Goal: Task Accomplishment & Management: Manage account settings

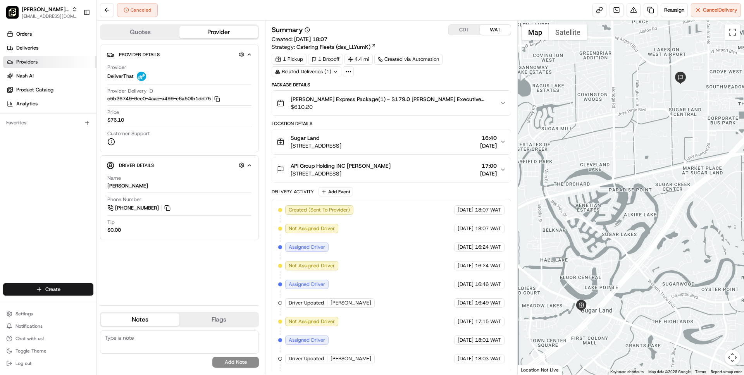
click at [29, 67] on link "Providers" at bounding box center [49, 62] width 93 height 12
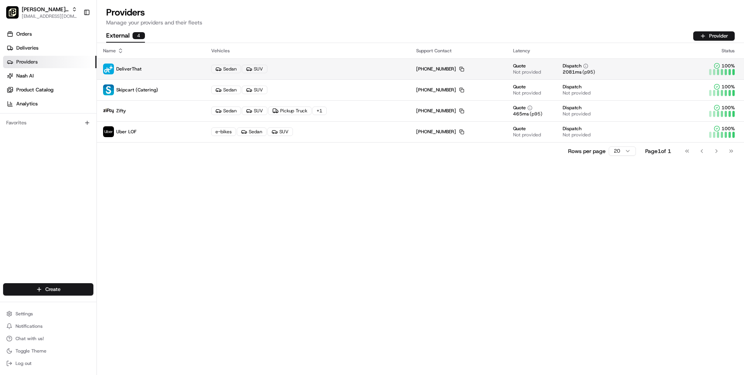
click at [181, 72] on p "DeliverThat" at bounding box center [151, 69] width 96 height 11
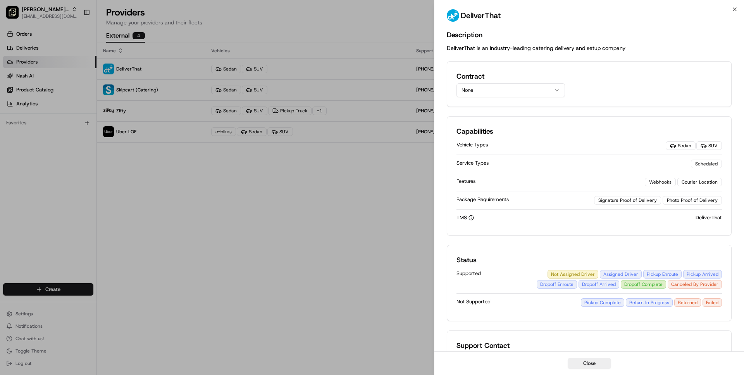
click at [477, 86] on button "None" at bounding box center [511, 90] width 109 height 14
click at [485, 87] on button "None" at bounding box center [511, 90] width 109 height 14
click at [486, 87] on button "None" at bounding box center [511, 90] width 109 height 14
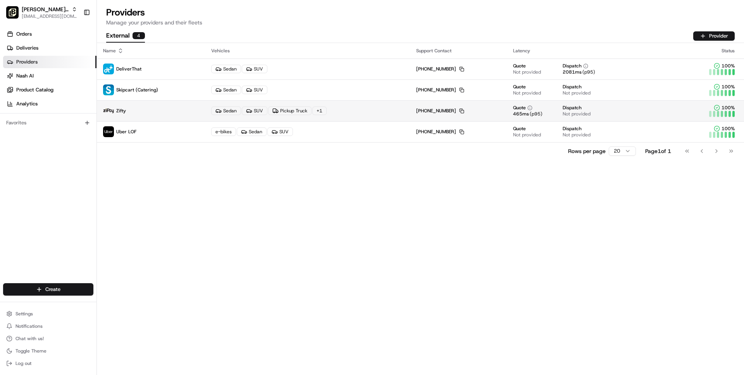
click at [164, 110] on p "Zifty" at bounding box center [151, 110] width 96 height 11
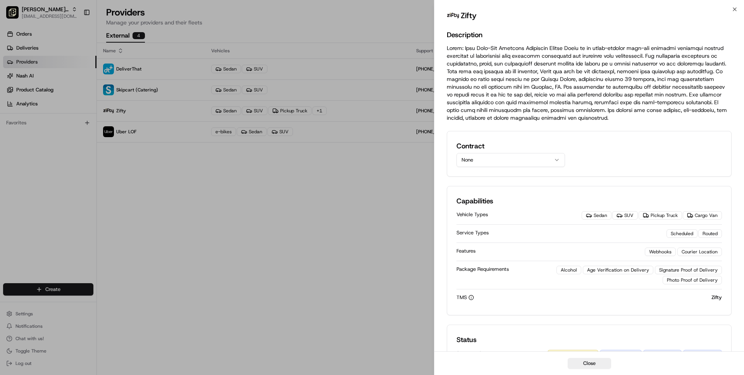
click at [484, 155] on button "None" at bounding box center [511, 160] width 109 height 14
click at [485, 155] on button "None" at bounding box center [511, 160] width 109 height 14
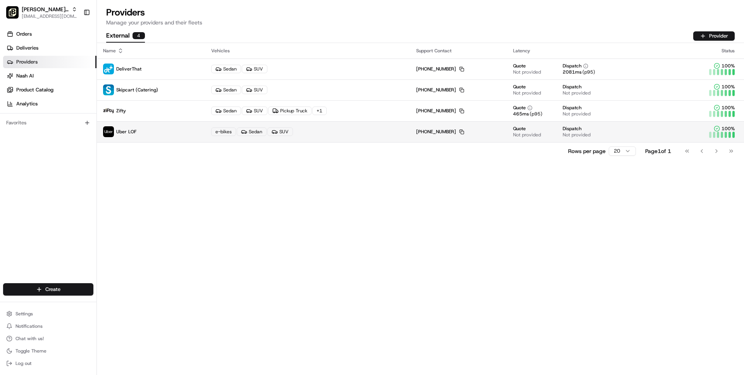
click at [161, 135] on p "Uber LOF" at bounding box center [151, 131] width 96 height 11
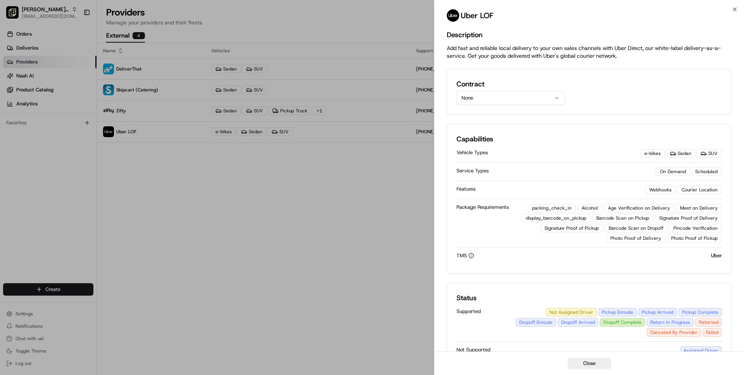
click at [466, 98] on button "None" at bounding box center [511, 98] width 109 height 14
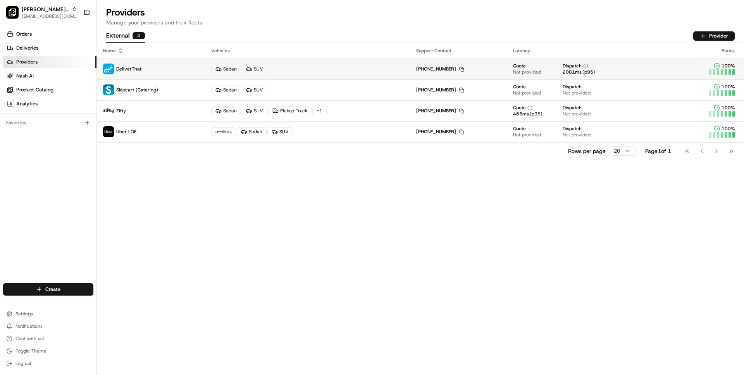
click at [150, 78] on td "DeliverThat" at bounding box center [151, 69] width 108 height 21
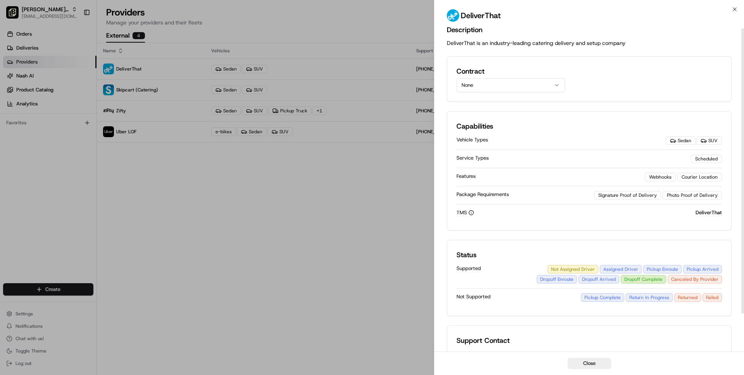
scroll to position [10, 0]
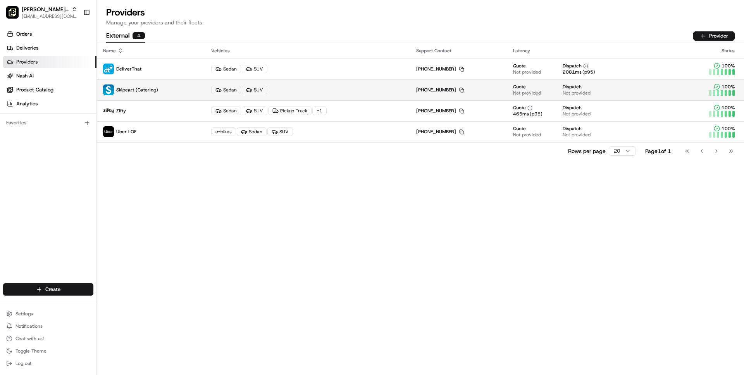
click at [307, 88] on div "Sedan SUV" at bounding box center [307, 90] width 193 height 9
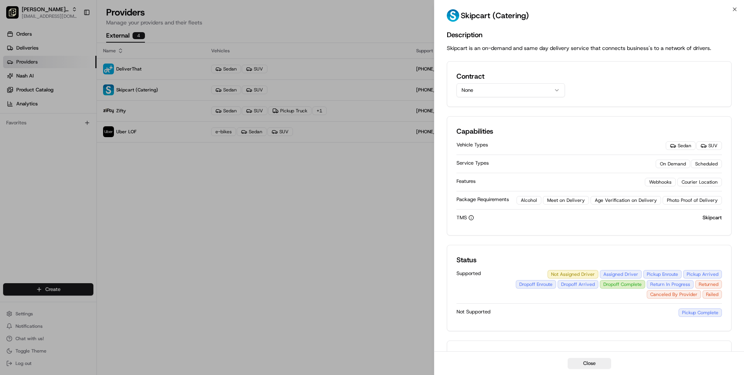
click at [475, 86] on button "None" at bounding box center [511, 90] width 109 height 14
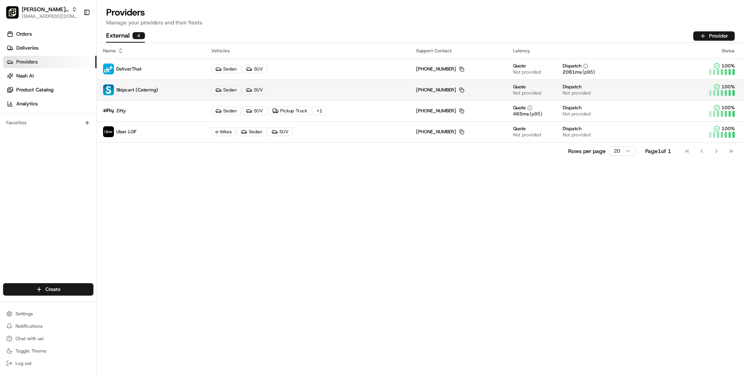
click at [326, 92] on div "Sedan SUV" at bounding box center [307, 90] width 193 height 9
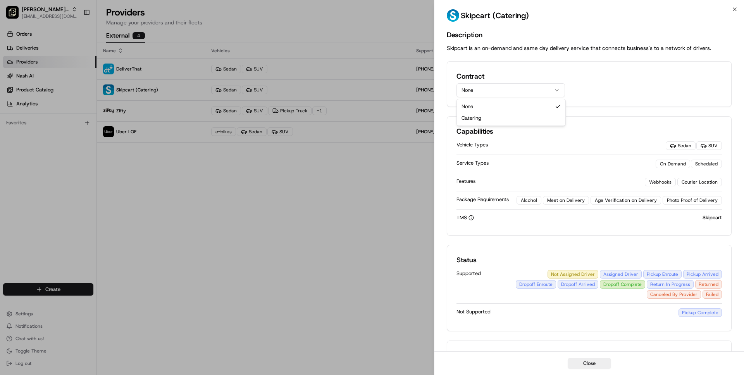
click at [486, 91] on button "None" at bounding box center [511, 90] width 109 height 14
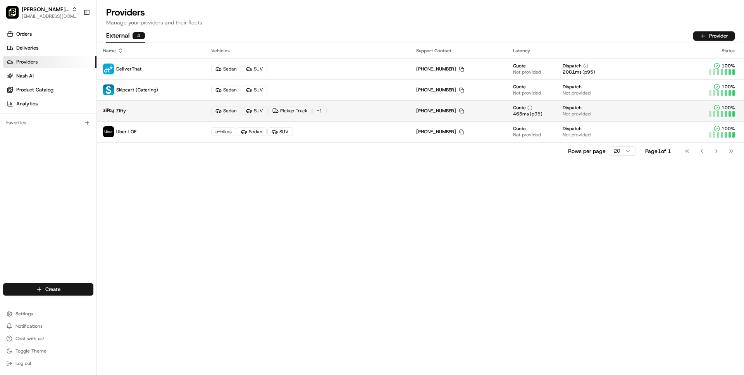
click at [167, 115] on p "Zifty" at bounding box center [151, 110] width 96 height 11
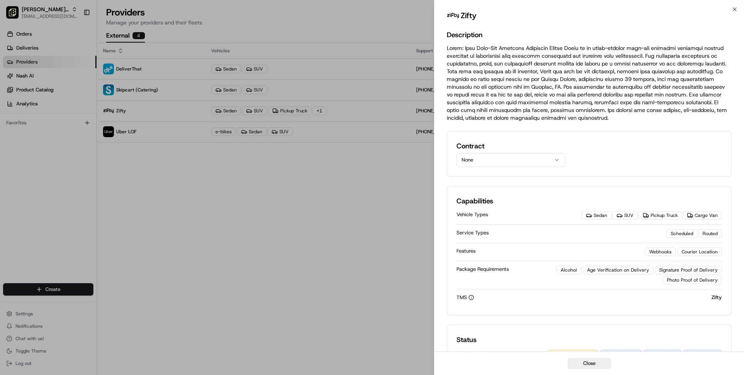
click at [488, 159] on button "None" at bounding box center [511, 160] width 109 height 14
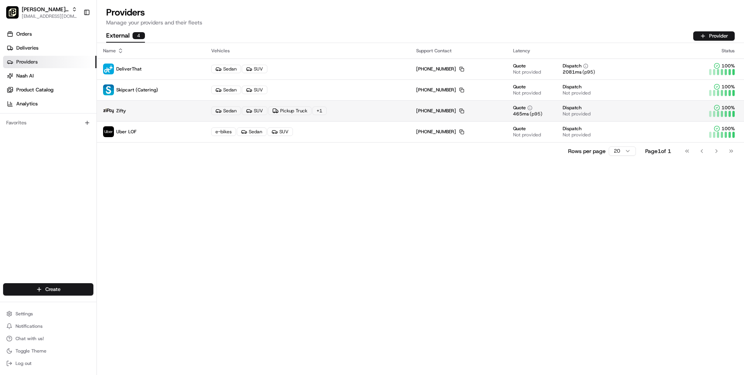
click at [165, 113] on p "Zifty" at bounding box center [151, 110] width 96 height 11
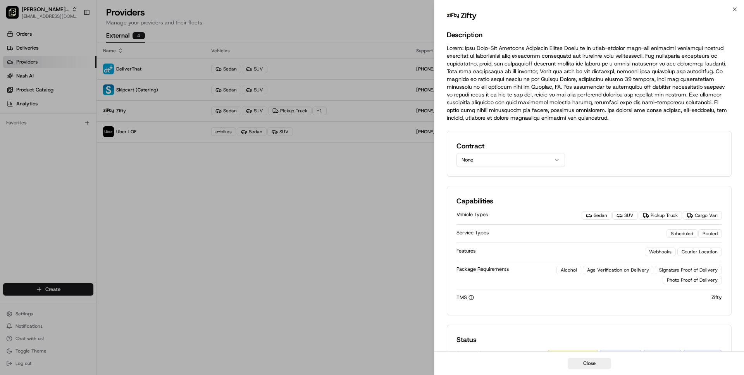
click at [494, 158] on button "None" at bounding box center [511, 160] width 109 height 14
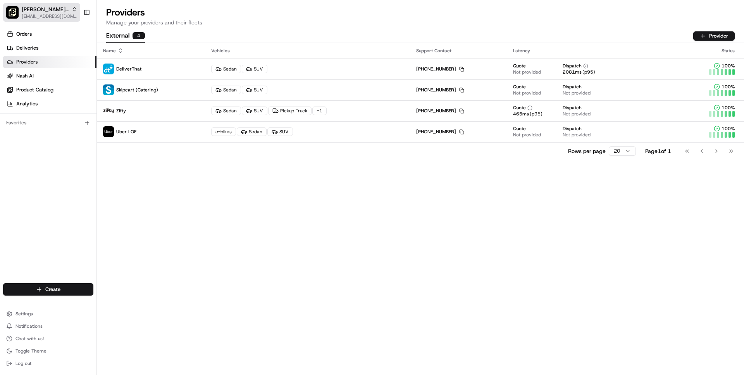
click at [47, 15] on span "[EMAIL_ADDRESS][DOMAIN_NAME]" at bounding box center [49, 16] width 55 height 6
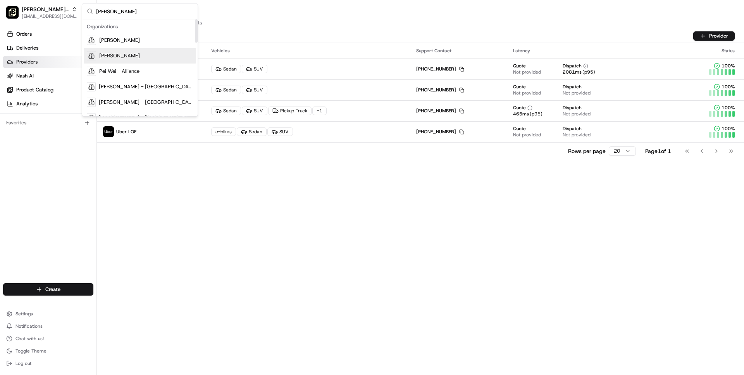
type input "pei wei"
click at [126, 52] on span "Pei Wei - Allen" at bounding box center [119, 55] width 41 height 7
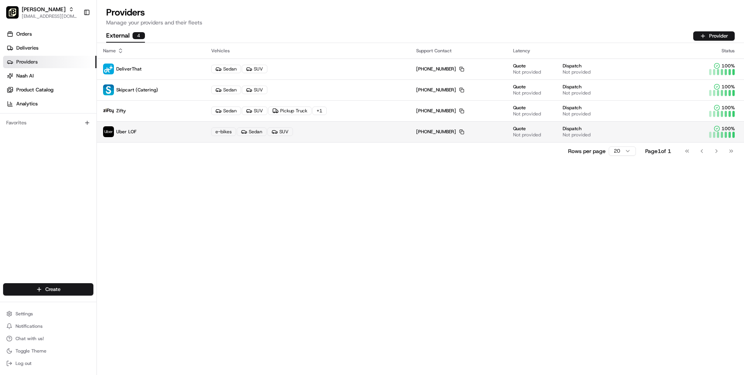
click at [158, 135] on p "Uber LOF" at bounding box center [151, 131] width 96 height 11
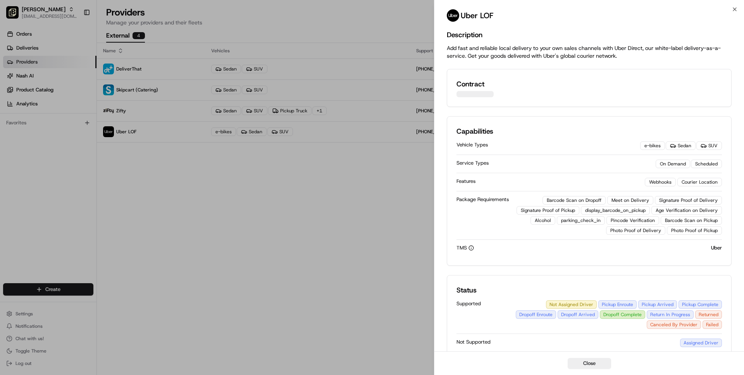
click at [483, 98] on div "Contract" at bounding box center [589, 88] width 285 height 38
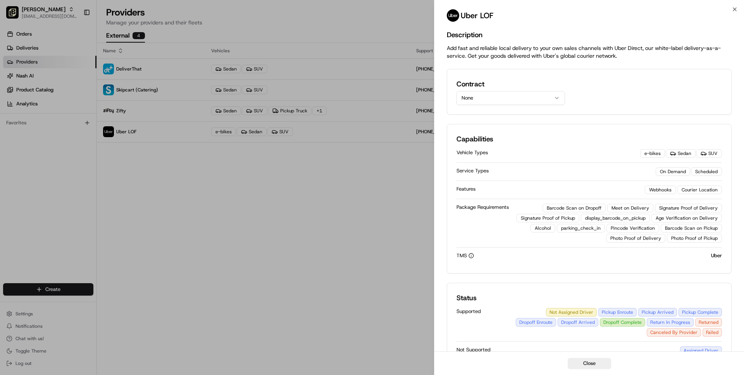
click at [477, 97] on button "None" at bounding box center [511, 98] width 109 height 14
